Goal: Transaction & Acquisition: Purchase product/service

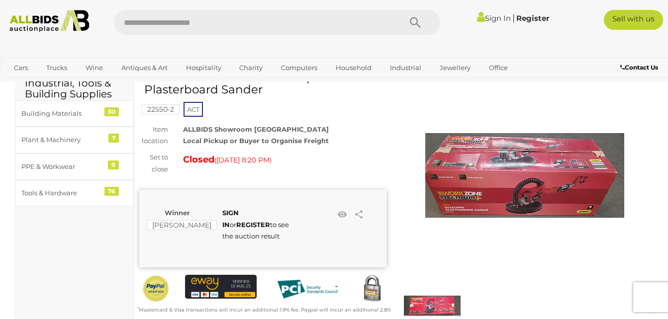
scroll to position [48, 0]
click at [515, 155] on img at bounding box center [524, 176] width 199 height 199
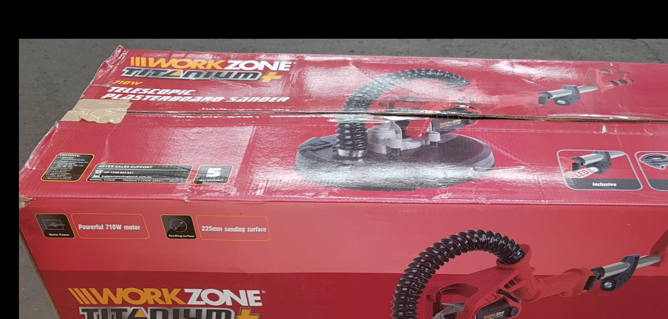
scroll to position [31, 0]
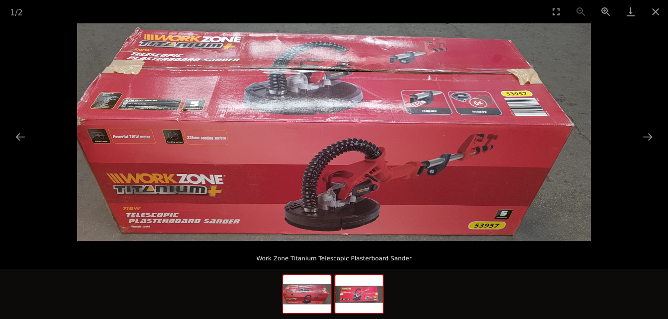
click at [365, 297] on img at bounding box center [359, 295] width 48 height 38
